Goal: Find contact information: Find contact information

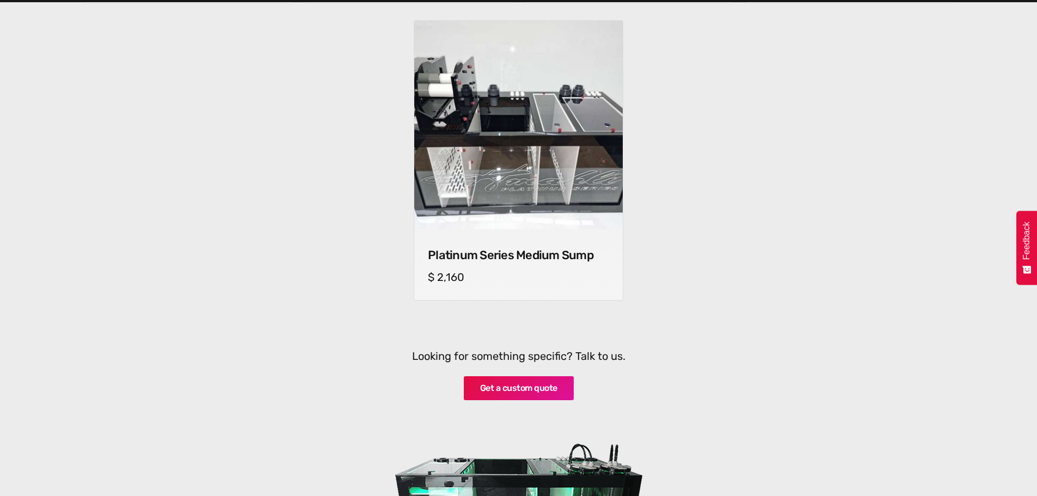
scroll to position [1088, 0]
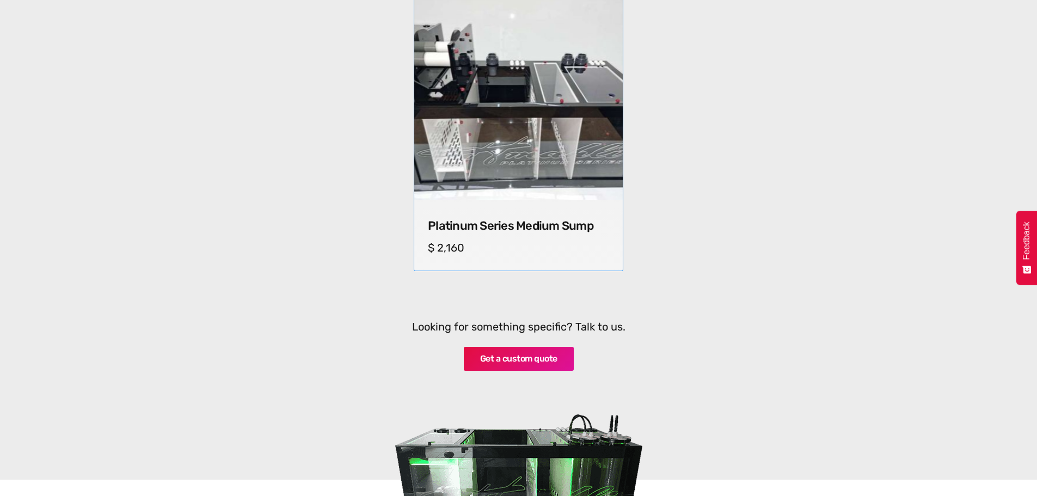
click at [594, 158] on img at bounding box center [518, 95] width 219 height 219
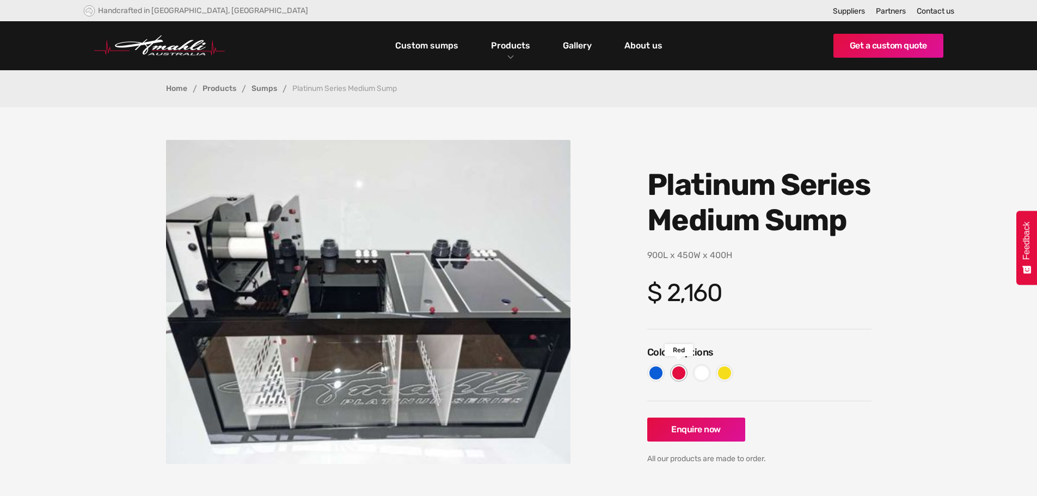
click at [680, 375] on div at bounding box center [678, 372] width 13 height 13
click at [721, 370] on div at bounding box center [724, 372] width 13 height 13
click at [655, 373] on div at bounding box center [655, 372] width 13 height 13
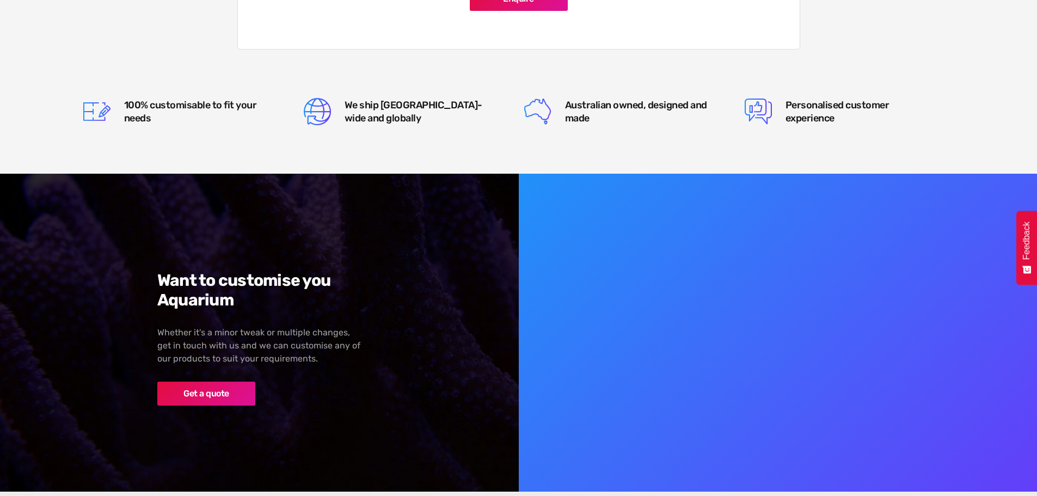
scroll to position [1360, 0]
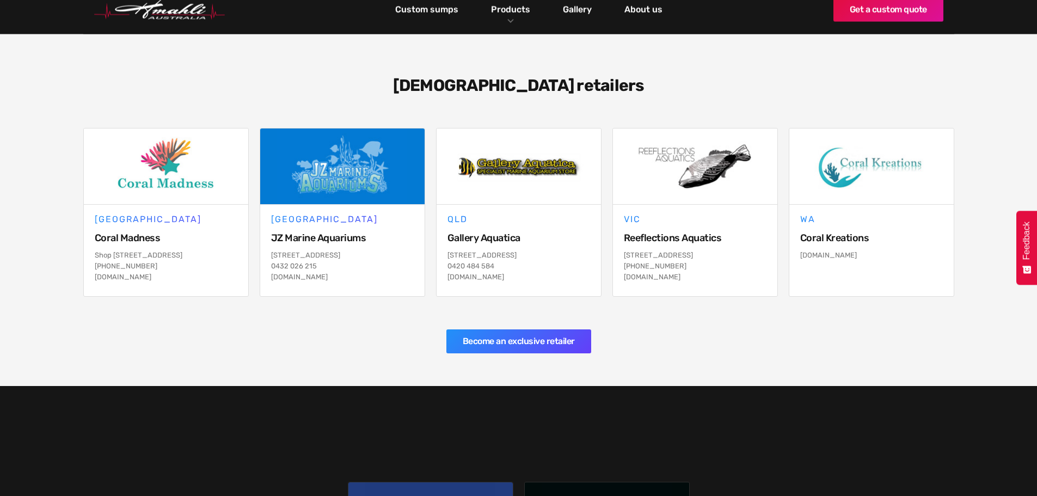
scroll to position [272, 0]
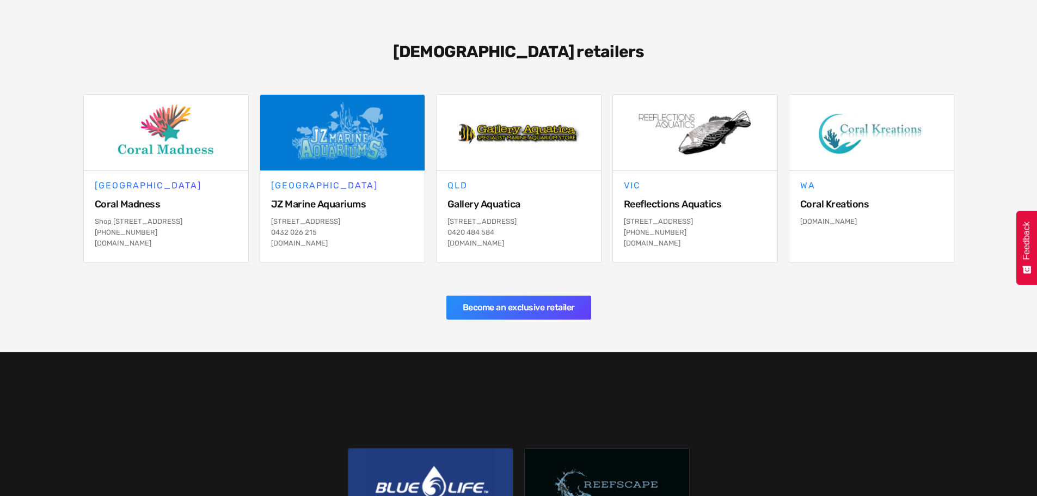
drag, startPoint x: 270, startPoint y: 222, endPoint x: 391, endPoint y: 219, distance: 120.8
click at [391, 219] on p "[STREET_ADDRESS] 026 215 [DOMAIN_NAME]" at bounding box center [342, 232] width 143 height 33
drag, startPoint x: 280, startPoint y: 203, endPoint x: 387, endPoint y: 217, distance: 108.7
click at [387, 217] on div "NSW JZ Marine Aquariums [STREET_ADDRESS] 026 215 [DOMAIN_NAME]" at bounding box center [342, 216] width 164 height 91
click at [387, 217] on p "[STREET_ADDRESS] 026 215 [DOMAIN_NAME]" at bounding box center [342, 232] width 143 height 33
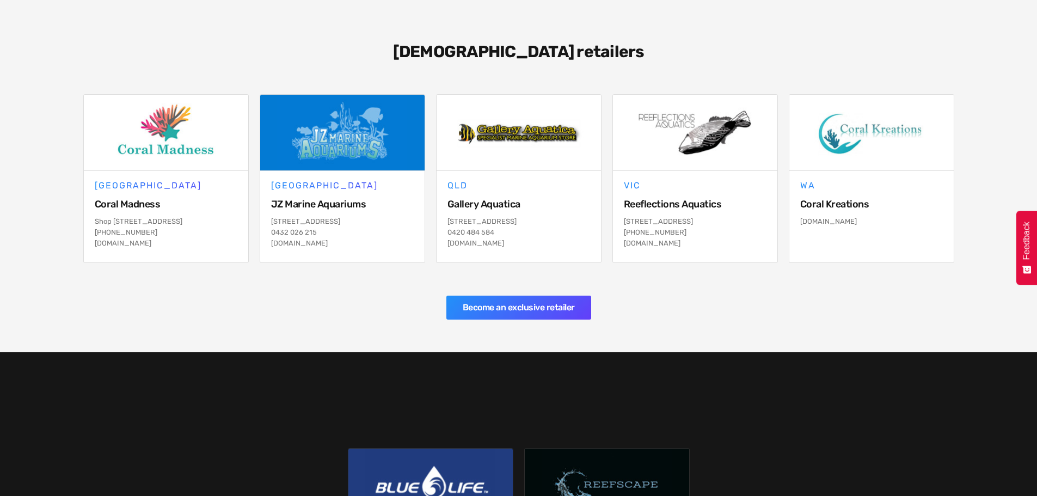
drag, startPoint x: 268, startPoint y: 202, endPoint x: 404, endPoint y: 221, distance: 136.8
click at [404, 221] on div "NSW JZ Marine Aquariums [STREET_ADDRESS] 026 215 [DOMAIN_NAME]" at bounding box center [342, 216] width 164 height 91
